Goal: Find specific page/section: Find specific page/section

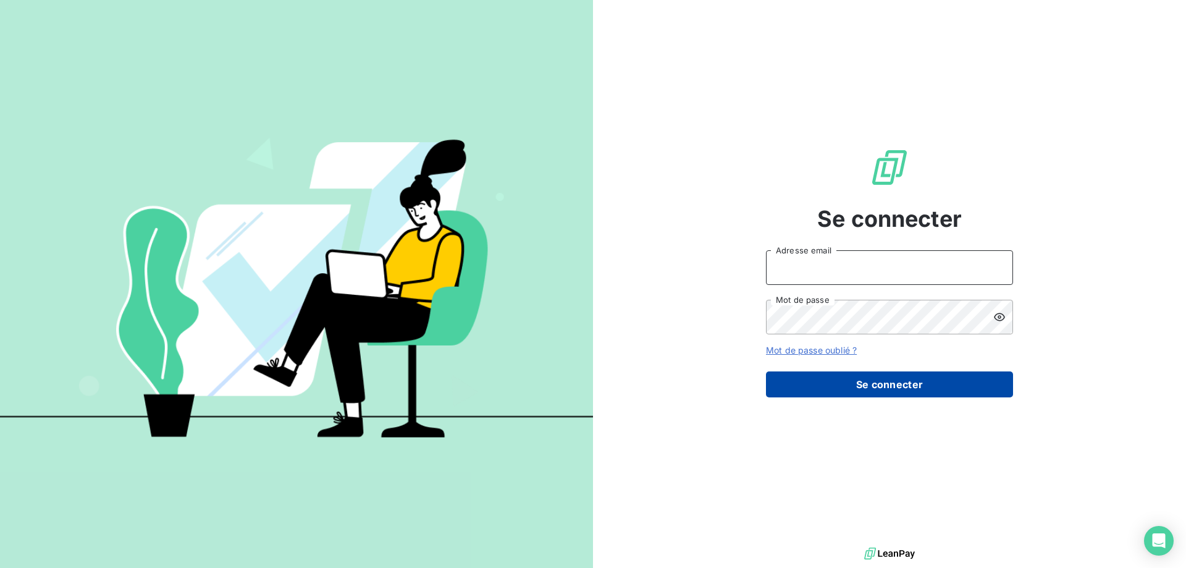
type input "[EMAIL_ADDRESS][DOMAIN_NAME]"
click at [941, 384] on button "Se connecter" at bounding box center [889, 384] width 247 height 26
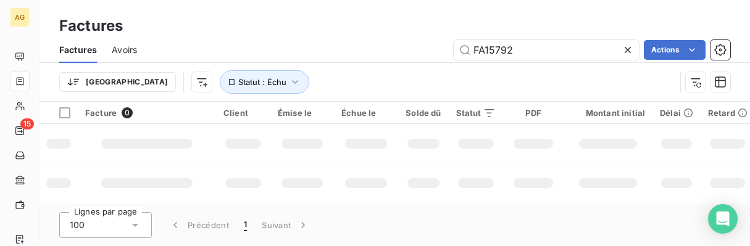
click at [747, 246] on html "AG 15 39 Factures Factures Avoirs FA15792 Actions Trier Statut : Échu Facture 0…" at bounding box center [375, 123] width 750 height 246
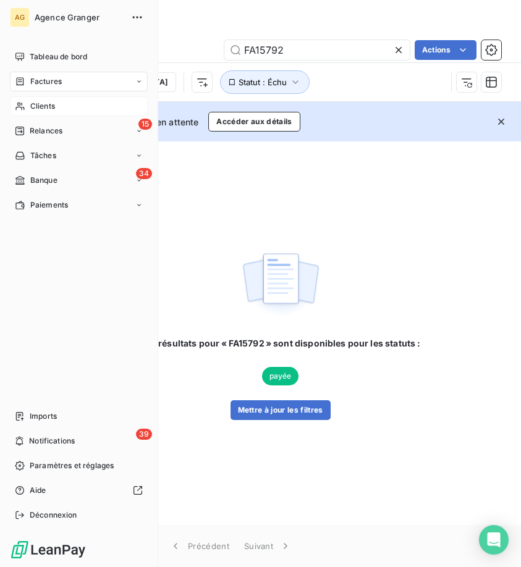
click at [45, 102] on span "Clients" at bounding box center [42, 106] width 25 height 11
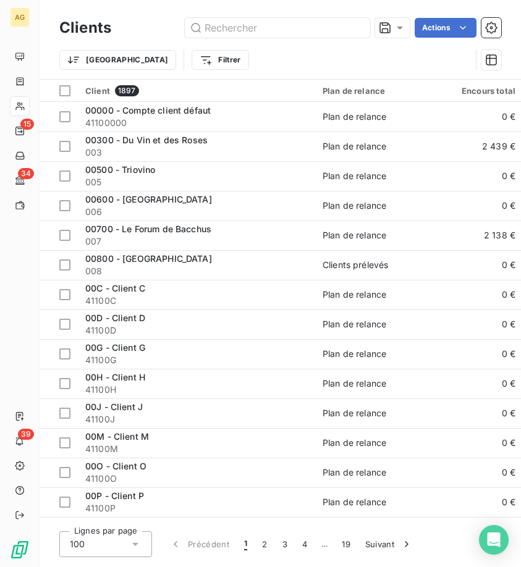
click at [280, 14] on div "Clients Actions Trier Filtrer" at bounding box center [280, 39] width 481 height 79
click at [273, 27] on input "text" at bounding box center [277, 28] width 185 height 20
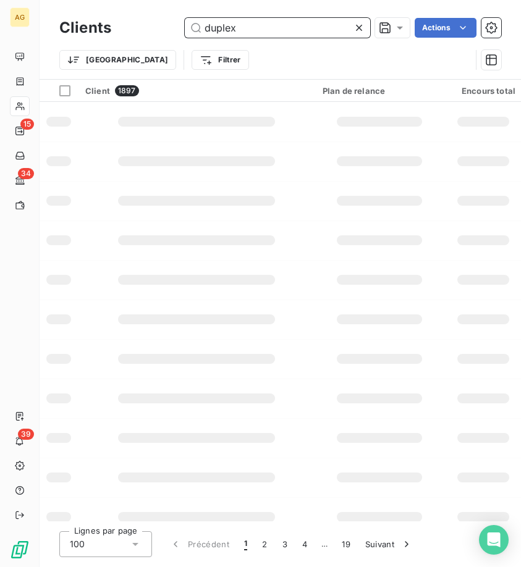
type input "duplex"
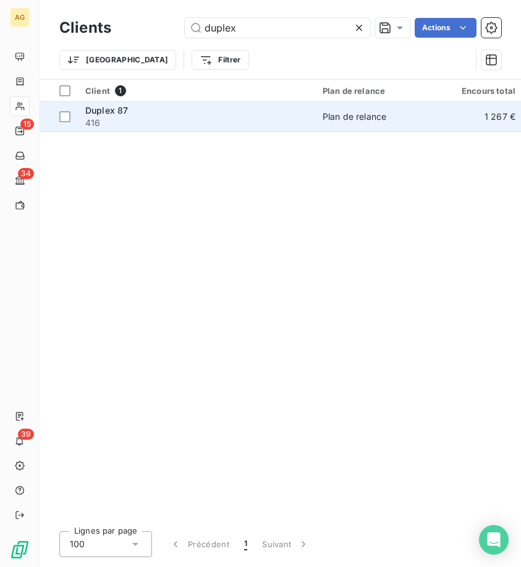
click at [188, 124] on span "416" at bounding box center [196, 123] width 222 height 12
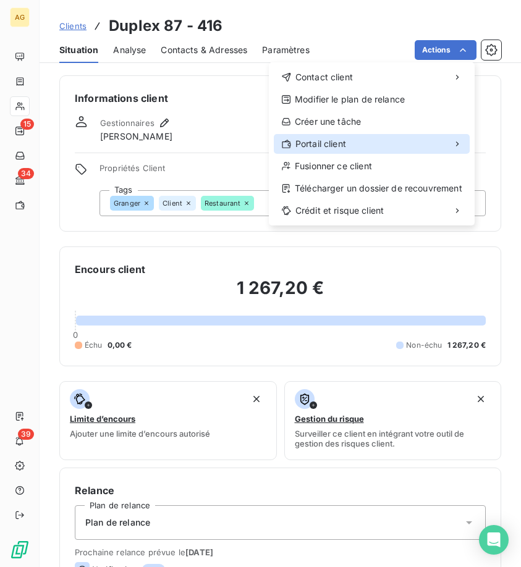
click at [319, 141] on span "Portail client" at bounding box center [320, 144] width 51 height 12
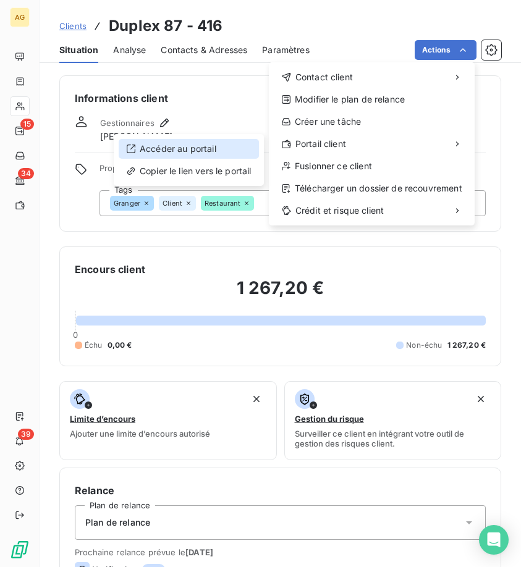
click at [213, 155] on div "Accéder au portail" at bounding box center [189, 149] width 140 height 20
